Goal: Communication & Community: Share content

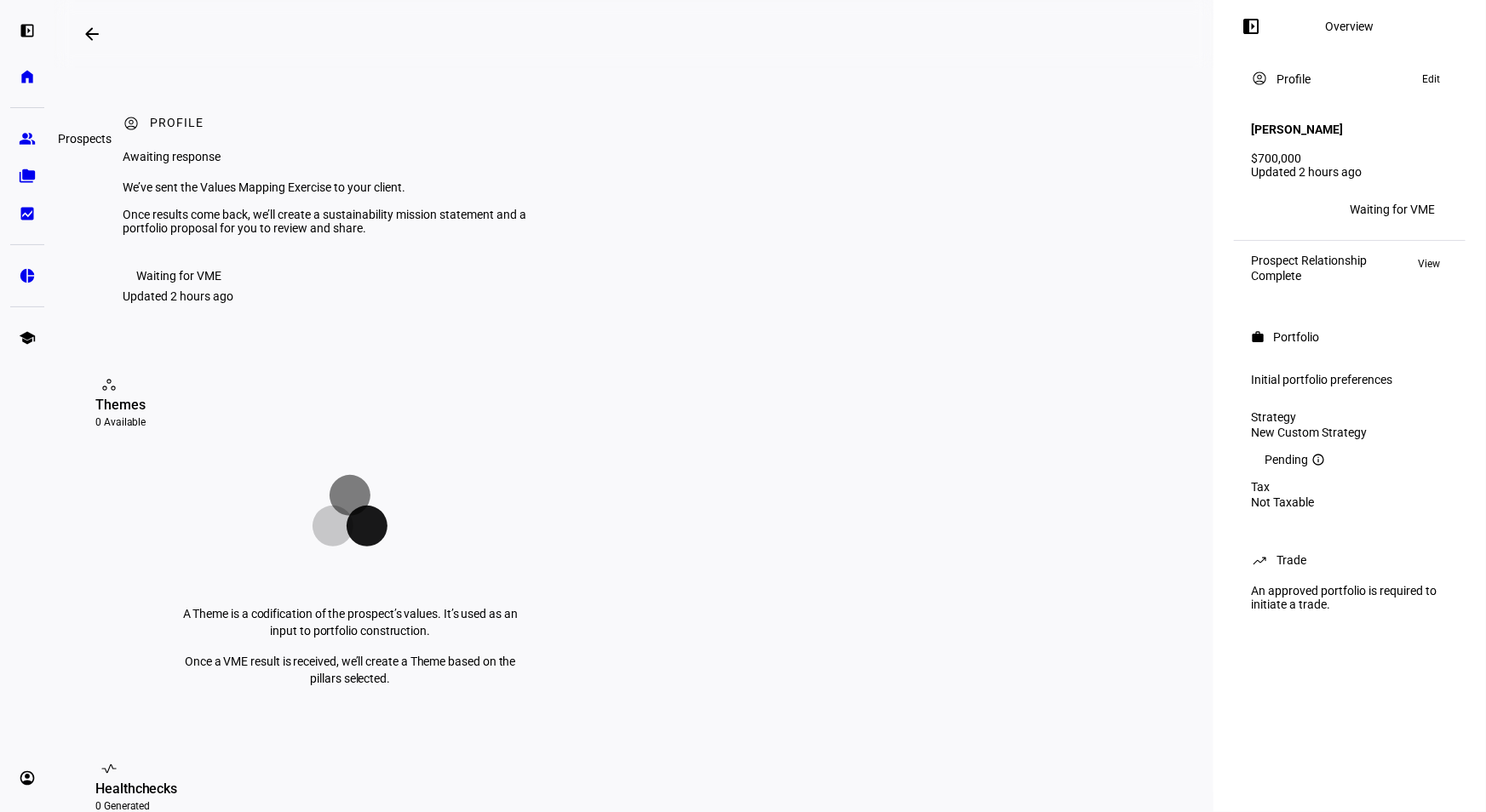
click at [31, 147] on eth-mat-symbol "group" at bounding box center [27, 138] width 17 height 17
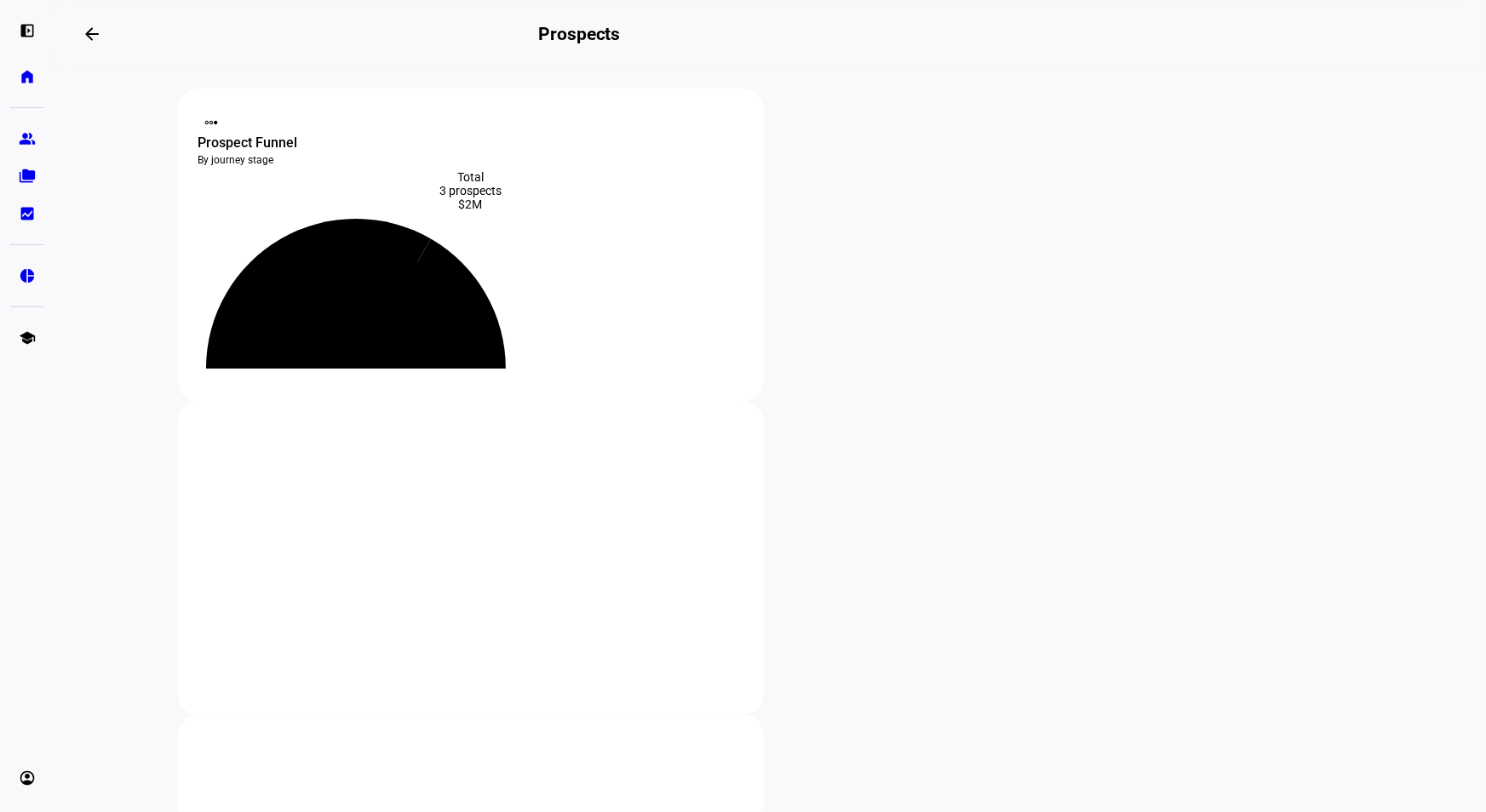
scroll to position [387, 0]
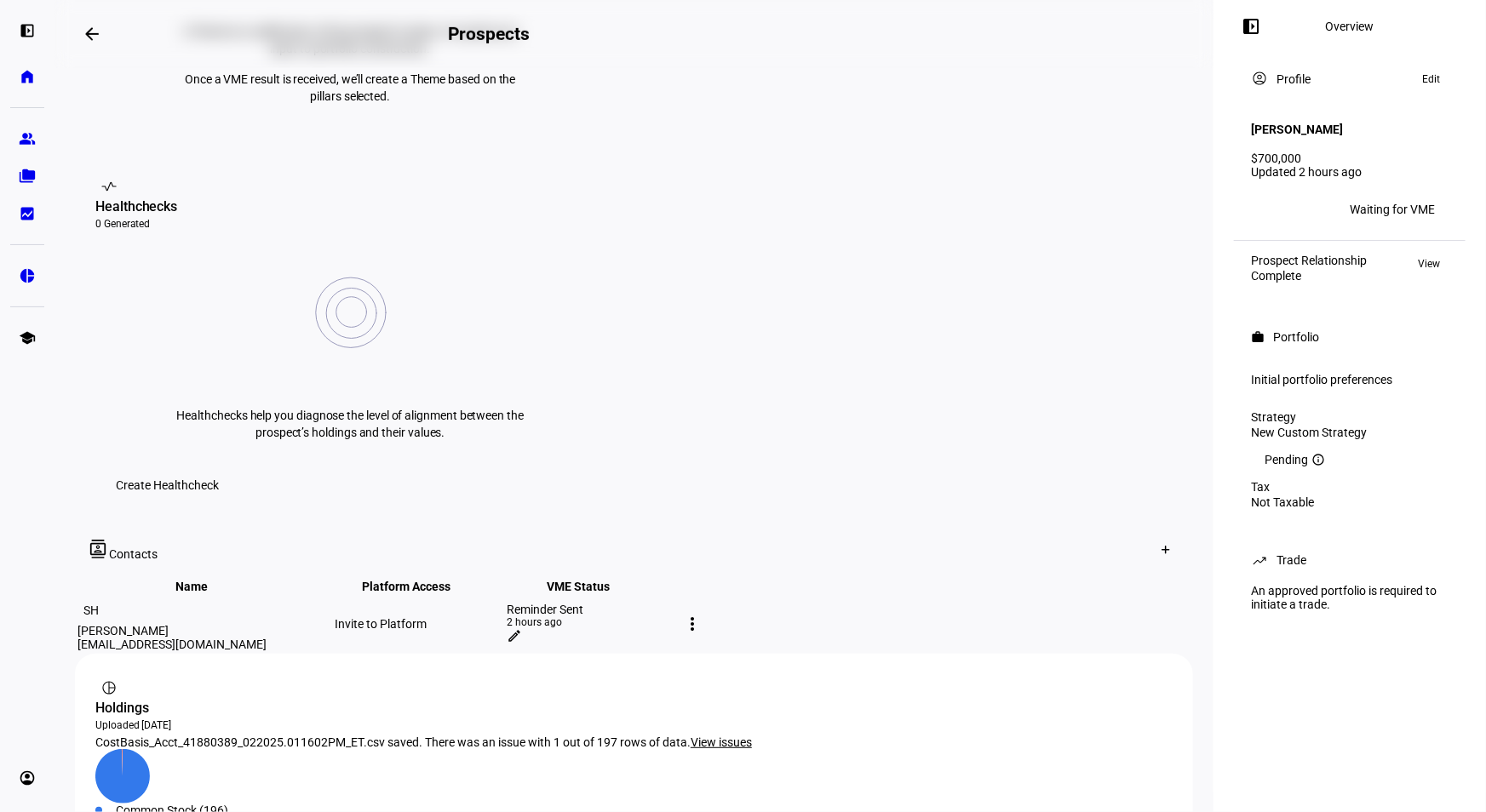
scroll to position [687, 0]
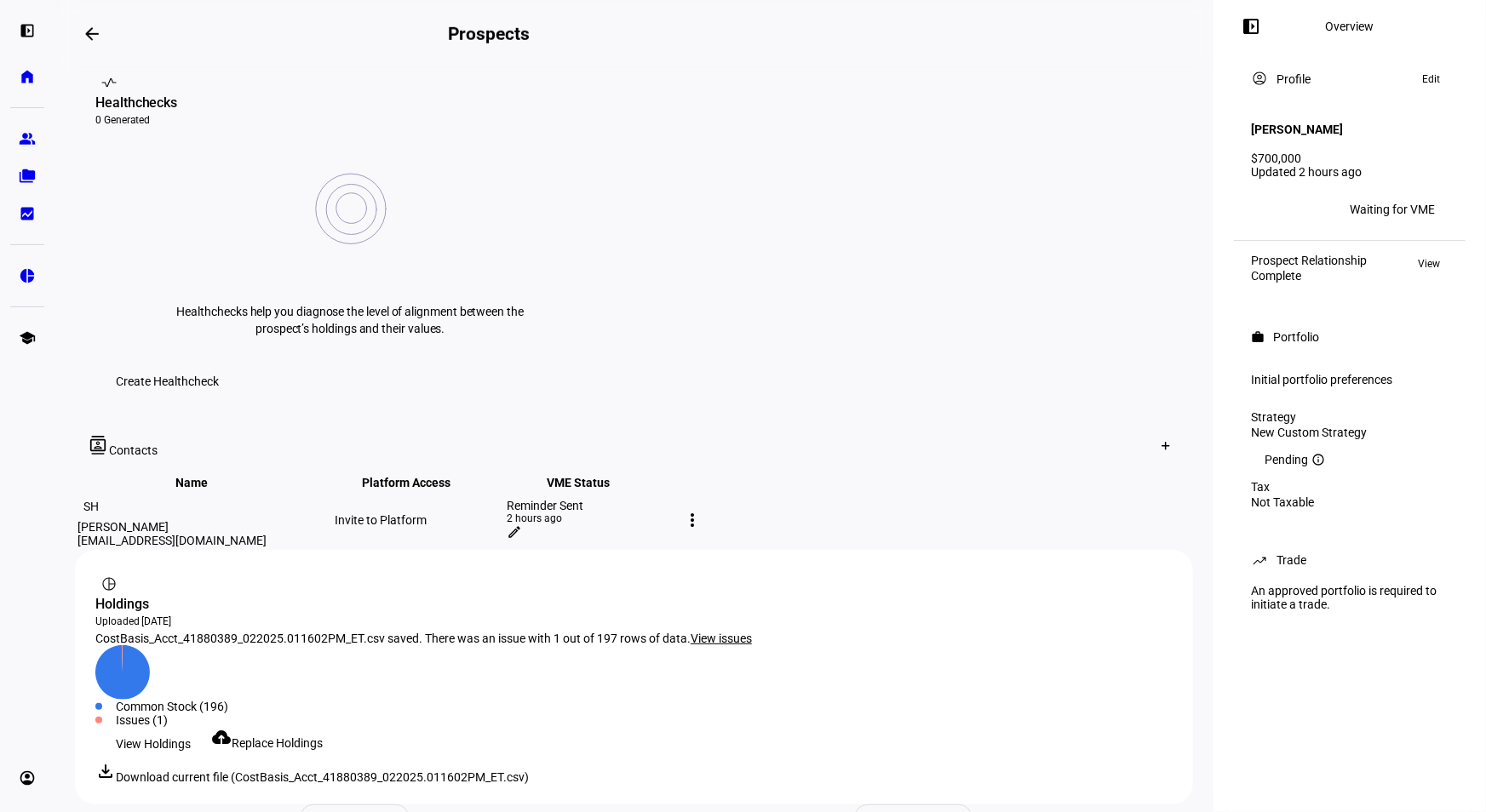
click at [522, 524] on mat-icon "edit" at bounding box center [514, 531] width 16 height 16
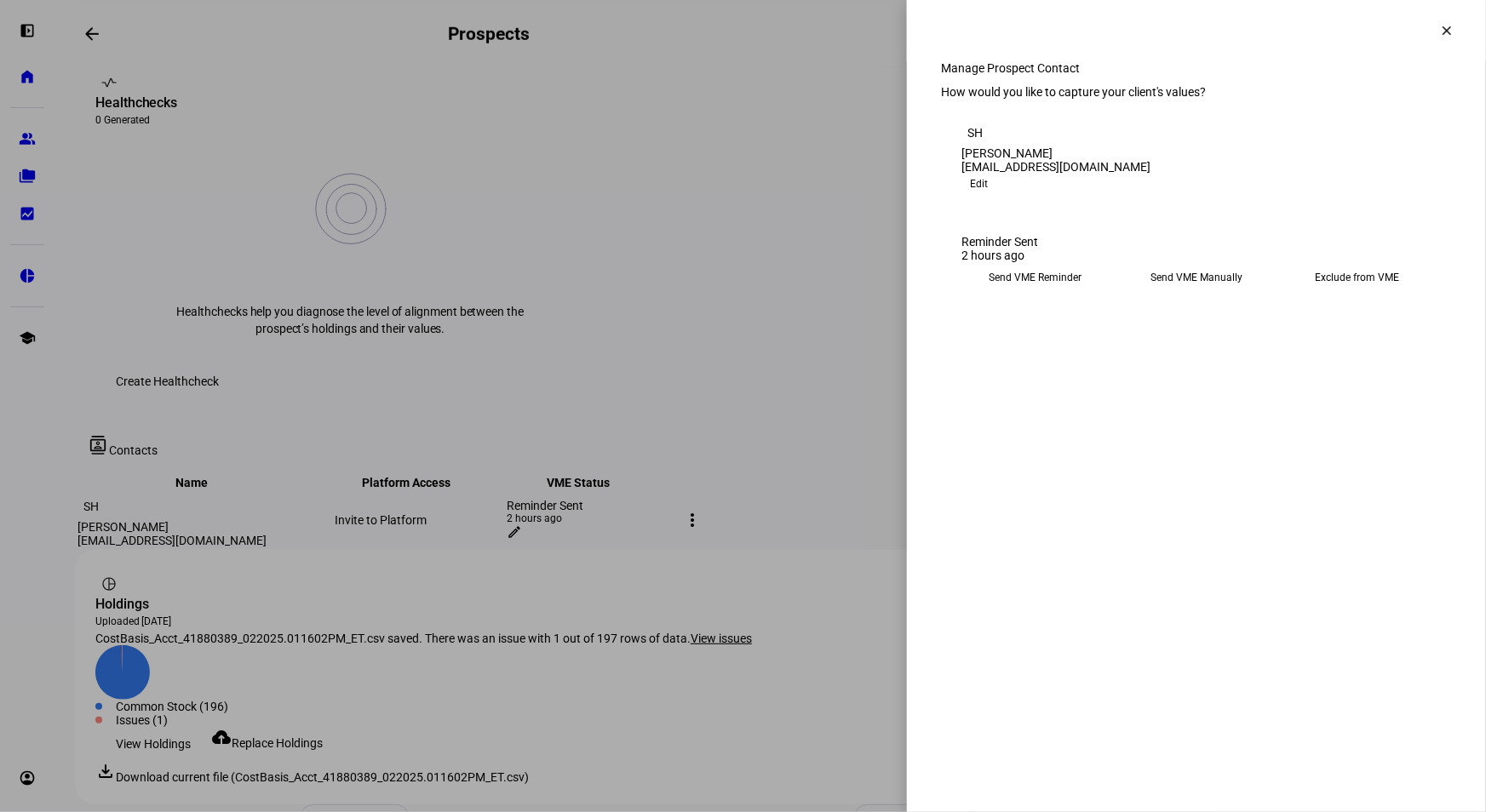
click at [1193, 293] on eth-mega-radio-button "Send VME Manually" at bounding box center [1196, 277] width 148 height 30
click at [1021, 334] on span "Copy Link" at bounding box center [998, 320] width 45 height 28
drag, startPoint x: 1440, startPoint y: 30, endPoint x: 1434, endPoint y: 57, distance: 27.7
click at [1440, 30] on mat-icon "clear" at bounding box center [1447, 30] width 16 height 16
